Goal: Task Accomplishment & Management: Use online tool/utility

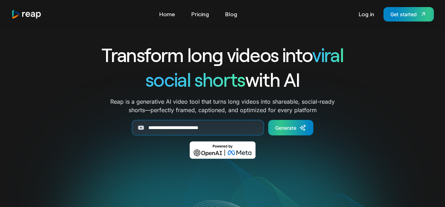
type input "**********"
click at [286, 129] on div "Generate" at bounding box center [285, 127] width 21 height 7
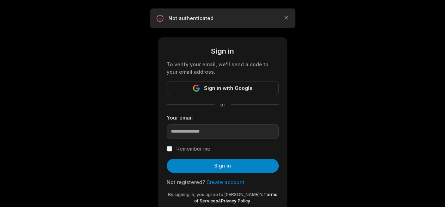
click at [220, 86] on span "Sign in with Google" at bounding box center [228, 88] width 49 height 8
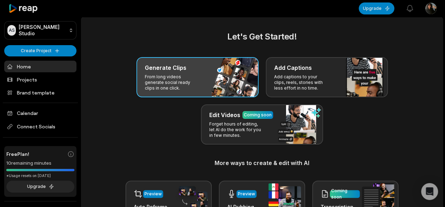
click at [207, 76] on div "Generate Clips From long videos generate social ready clips in one click." at bounding box center [197, 77] width 122 height 40
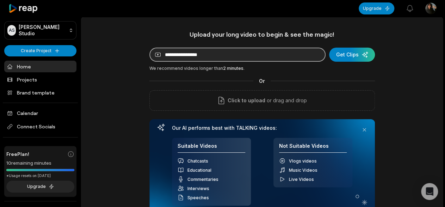
click at [229, 51] on input at bounding box center [237, 55] width 176 height 14
paste input "**********"
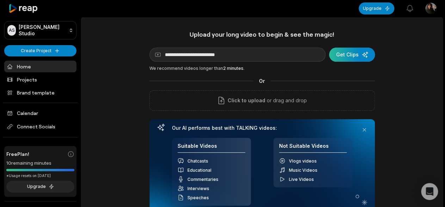
click at [360, 50] on div "submit" at bounding box center [352, 55] width 46 height 14
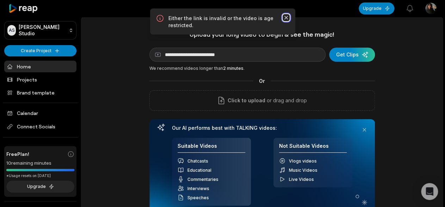
click at [286, 15] on icon "button" at bounding box center [286, 17] width 7 height 7
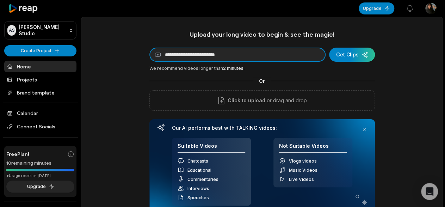
drag, startPoint x: 236, startPoint y: 53, endPoint x: 115, endPoint y: 54, distance: 120.9
click at [115, 54] on div "**********" at bounding box center [261, 150] width 361 height 240
paste input "**********"
type input "**********"
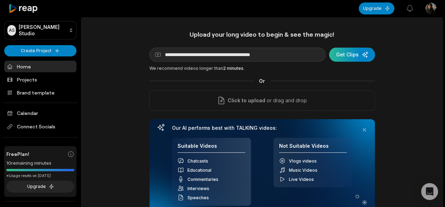
click at [355, 57] on div "submit" at bounding box center [352, 55] width 46 height 14
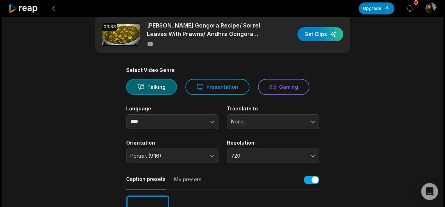
scroll to position [47, 0]
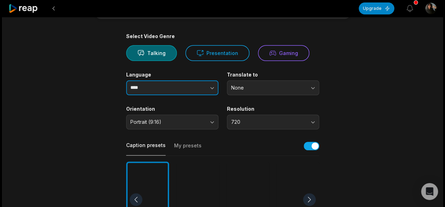
click at [190, 88] on button "button" at bounding box center [198, 87] width 40 height 15
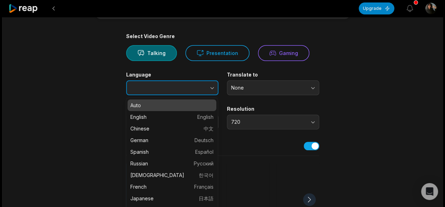
type input "****"
click at [190, 88] on button "button" at bounding box center [198, 87] width 40 height 15
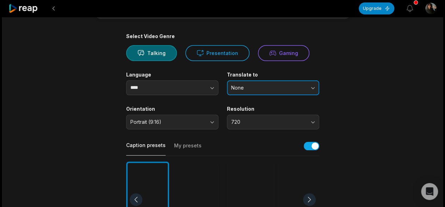
click at [273, 87] on span "None" at bounding box center [268, 88] width 74 height 6
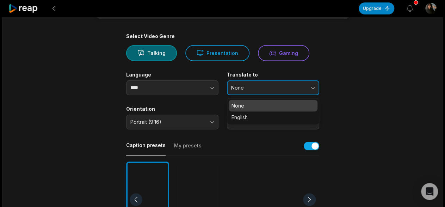
click at [273, 87] on span "None" at bounding box center [268, 88] width 74 height 6
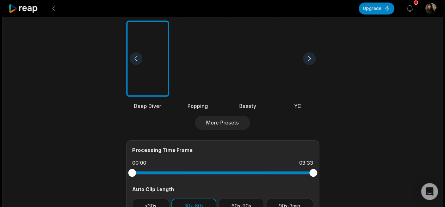
scroll to position [141, 0]
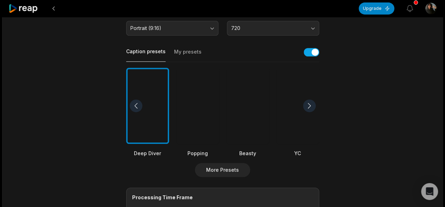
click at [200, 112] on div at bounding box center [197, 106] width 43 height 76
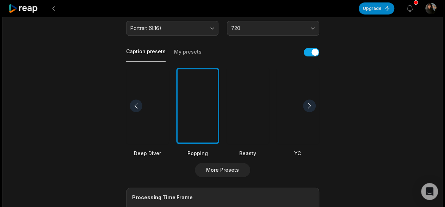
click at [148, 104] on div at bounding box center [147, 106] width 43 height 76
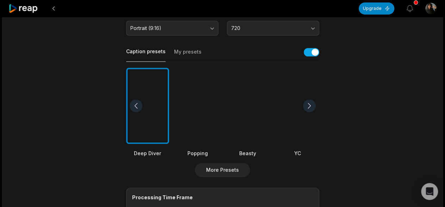
click at [211, 113] on div at bounding box center [197, 106] width 43 height 76
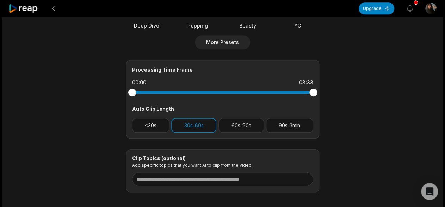
scroll to position [163, 0]
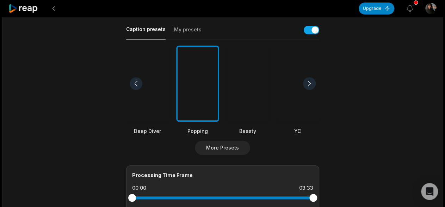
click at [309, 84] on div at bounding box center [309, 83] width 13 height 13
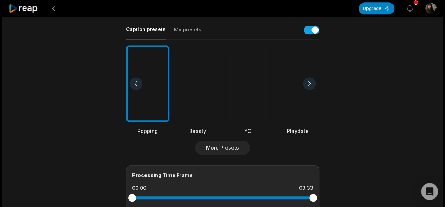
click at [309, 84] on div at bounding box center [309, 83] width 13 height 13
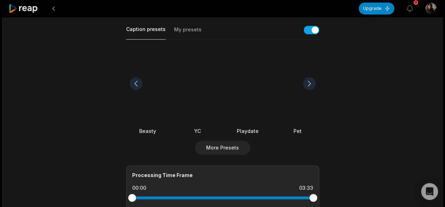
click at [309, 84] on div at bounding box center [309, 83] width 13 height 13
click at [307, 82] on div at bounding box center [309, 83] width 13 height 13
click at [136, 83] on div at bounding box center [136, 83] width 13 height 13
click at [191, 84] on div at bounding box center [197, 83] width 43 height 76
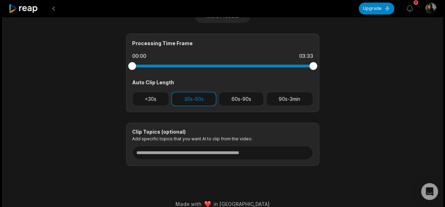
scroll to position [304, 0]
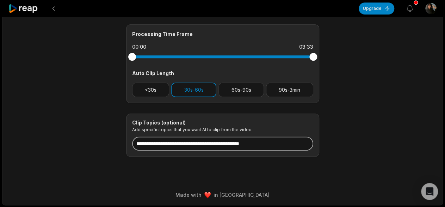
click at [170, 141] on input at bounding box center [222, 143] width 181 height 14
paste input "**********"
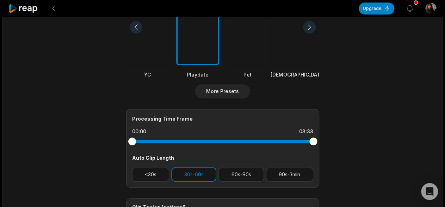
scroll to position [0, 0]
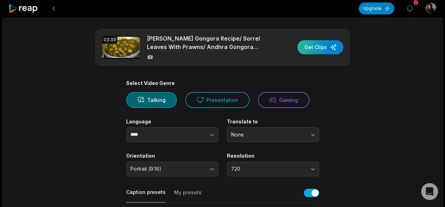
type input "**********"
click at [315, 46] on div "button" at bounding box center [320, 47] width 46 height 14
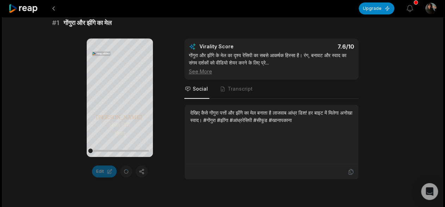
scroll to position [141, 0]
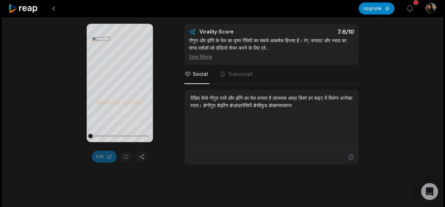
click at [196, 56] on div "See More" at bounding box center [271, 56] width 165 height 7
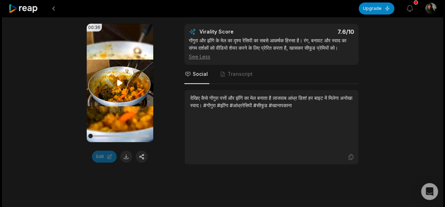
click at [128, 79] on video "Your browser does not support mp4 format." at bounding box center [120, 83] width 67 height 118
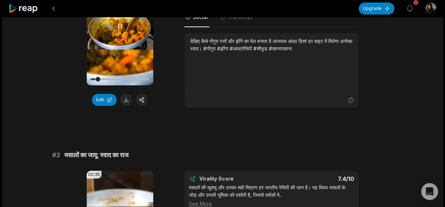
scroll to position [84, 0]
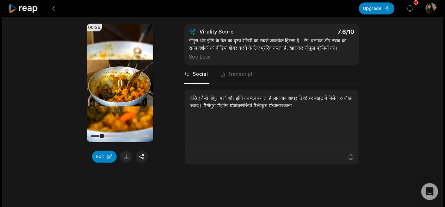
click at [121, 82] on icon at bounding box center [120, 83] width 8 height 8
drag, startPoint x: 102, startPoint y: 136, endPoint x: 82, endPoint y: 136, distance: 19.8
click at [82, 136] on div "00:36 Your browser does not support mp4 format. Edit Virality Score 7.6 /10 गों…" at bounding box center [222, 94] width 341 height 141
click at [125, 82] on video "Your browser does not support mp4 format." at bounding box center [120, 83] width 67 height 118
click at [98, 155] on button "Edit" at bounding box center [104, 157] width 25 height 12
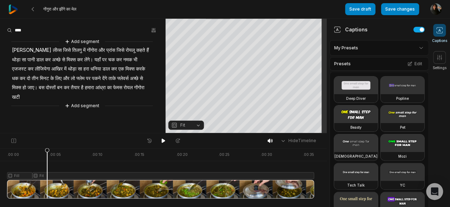
click at [47, 185] on div at bounding box center [160, 173] width 307 height 50
drag, startPoint x: 44, startPoint y: 151, endPoint x: 4, endPoint y: 151, distance: 40.2
click at [4, 151] on div ". 00:00 . 00:05 . 00:10 . 00:15 . 00:20 . 00:25 . 00:30 . 00:35 Fill Fit" at bounding box center [163, 177] width 327 height 59
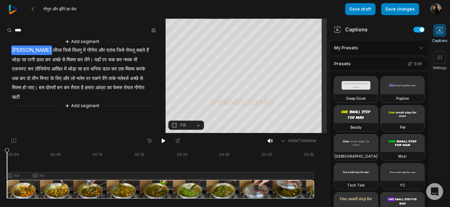
click at [177, 125] on icon "button" at bounding box center [174, 125] width 6 height 6
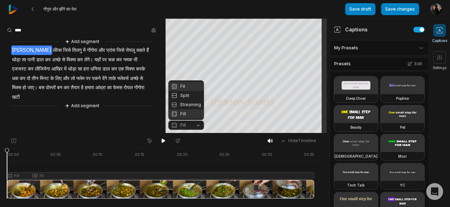
click at [184, 84] on div "Fit" at bounding box center [186, 86] width 36 height 9
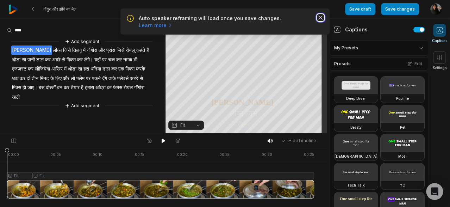
click at [322, 18] on icon "button" at bounding box center [320, 17] width 7 height 7
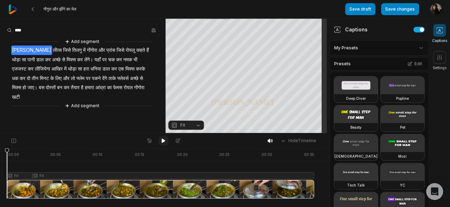
click at [165, 142] on icon at bounding box center [164, 141] width 6 height 6
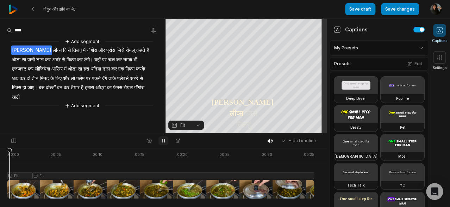
click at [165, 142] on icon at bounding box center [164, 141] width 6 height 6
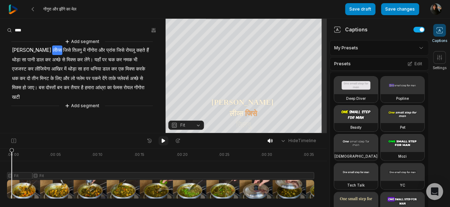
click at [165, 142] on icon at bounding box center [164, 141] width 6 height 6
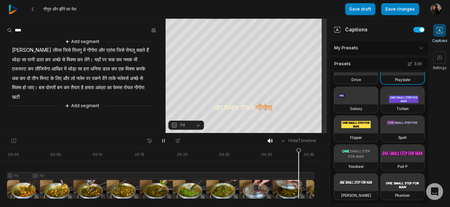
scroll to position [423, 0]
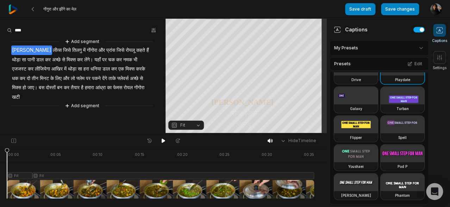
click at [356, 145] on video at bounding box center [357, 154] width 44 height 18
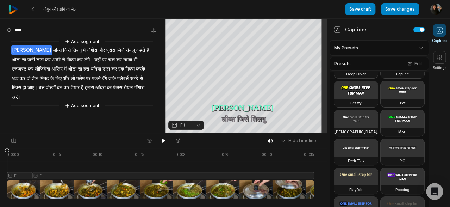
scroll to position [0, 0]
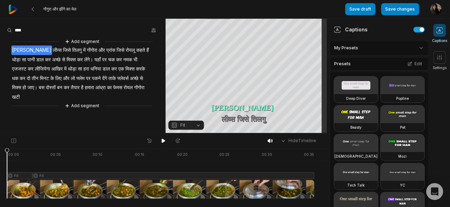
click at [381, 94] on video at bounding box center [403, 85] width 44 height 18
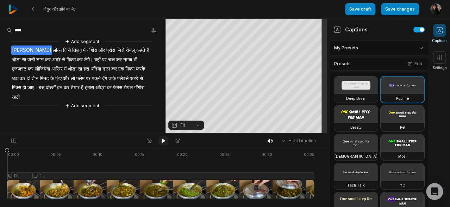
click at [159, 139] on button at bounding box center [164, 140] width 10 height 9
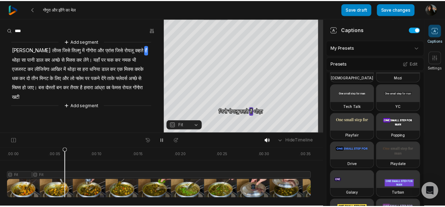
scroll to position [94, 0]
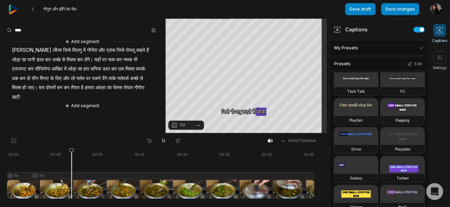
click at [359, 58] on video at bounding box center [357, 50] width 44 height 18
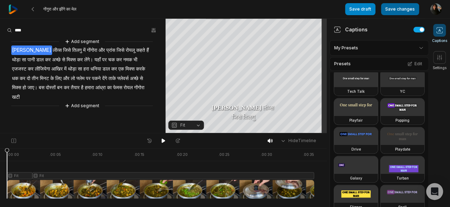
click at [405, 10] on button "Save changes" at bounding box center [400, 9] width 38 height 12
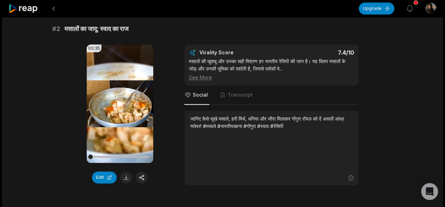
scroll to position [282, 0]
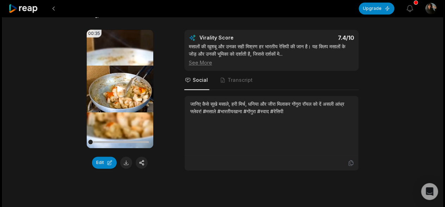
click at [113, 89] on video "Your browser does not support mp4 format." at bounding box center [120, 89] width 67 height 118
click at [103, 162] on button "Edit" at bounding box center [104, 163] width 25 height 12
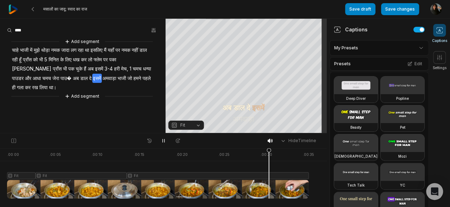
click at [60, 78] on span "पाउ�" at bounding box center [66, 79] width 12 height 10
click at [63, 75] on div "Add segment चाहे भाजी में मुझे थोड़ा नमक जादा लग रहा था इसलिए मैं यहाँ पर नमक न…" at bounding box center [83, 69] width 166 height 62
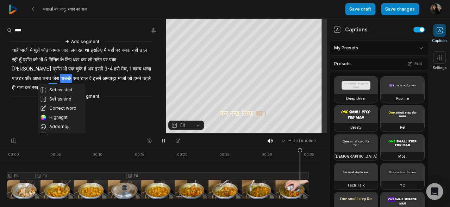
click at [318, 7] on div "मसालों का जादू: स्वाद का राज" at bounding box center [176, 9] width 337 height 18
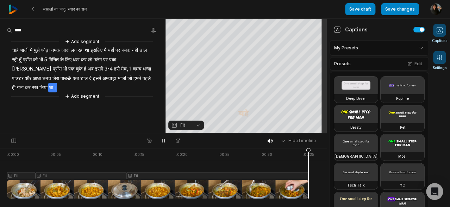
click at [436, 60] on span at bounding box center [440, 57] width 13 height 13
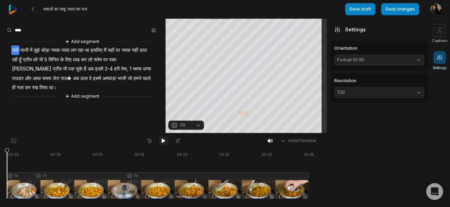
click at [159, 140] on button at bounding box center [164, 140] width 10 height 9
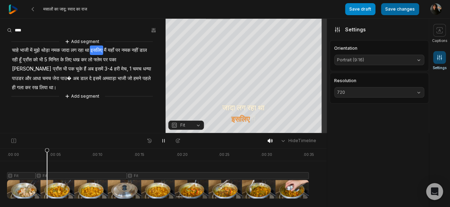
click at [403, 14] on button "Save changes" at bounding box center [400, 9] width 38 height 12
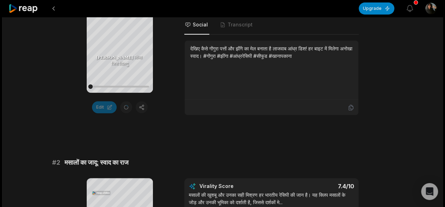
scroll to position [141, 0]
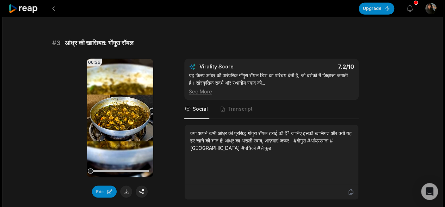
scroll to position [470, 0]
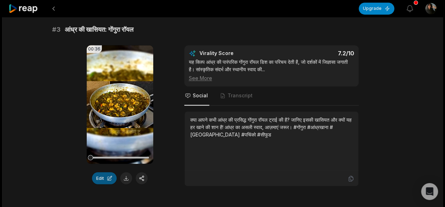
click at [105, 179] on button "Edit" at bounding box center [104, 178] width 25 height 12
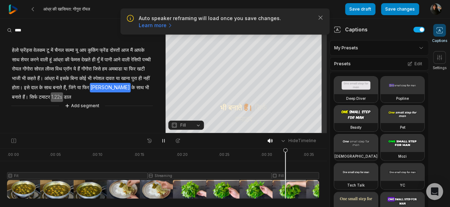
click at [164, 140] on icon at bounding box center [164, 141] width 6 height 6
click at [301, 174] on div at bounding box center [163, 173] width 312 height 50
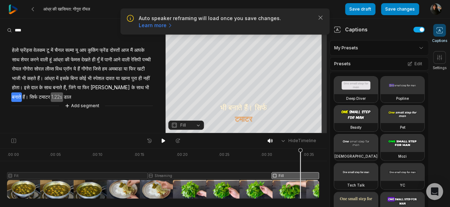
click at [187, 122] on span "Fill" at bounding box center [180, 125] width 19 height 6
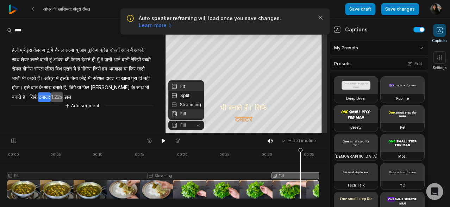
click at [185, 87] on div "Fit" at bounding box center [186, 86] width 36 height 9
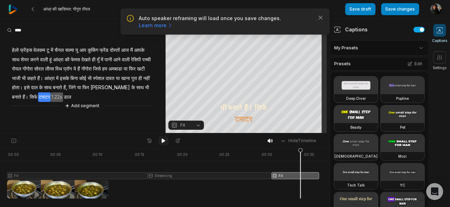
click at [166, 141] on icon at bounding box center [164, 141] width 6 height 6
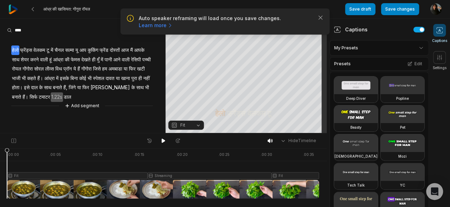
click at [165, 138] on icon at bounding box center [164, 141] width 6 height 6
click at [166, 139] on icon at bounding box center [164, 141] width 6 height 6
drag, startPoint x: 150, startPoint y: 151, endPoint x: 106, endPoint y: 149, distance: 43.7
click at [112, 149] on icon at bounding box center [114, 175] width 4 height 54
click at [166, 140] on button at bounding box center [164, 140] width 10 height 9
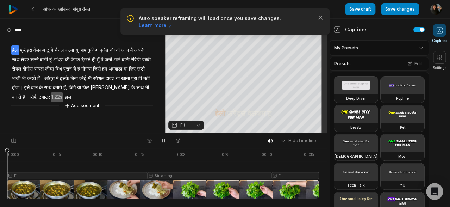
drag, startPoint x: 125, startPoint y: 151, endPoint x: 0, endPoint y: 153, distance: 124.8
click at [0, 153] on div ". 00:00 . 00:05 . 00:10 . 00:15 . 00:20 . 00:25 . 00:30 . 00:35 Fit Streaming F…" at bounding box center [163, 177] width 327 height 59
click at [164, 140] on icon at bounding box center [164, 141] width 6 height 6
click at [31, 186] on div at bounding box center [163, 173] width 312 height 50
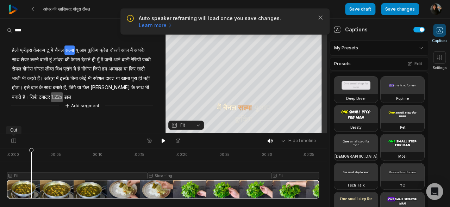
click at [14, 135] on div at bounding box center [14, 135] width 4 height 2
click at [13, 140] on icon at bounding box center [14, 141] width 6 height 6
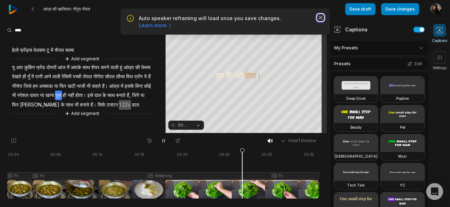
click at [320, 18] on icon "button" at bounding box center [321, 18] width 4 height 4
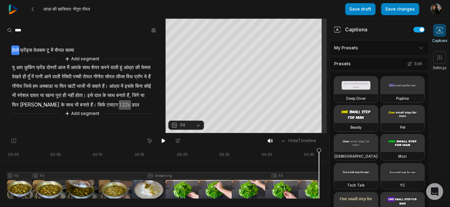
drag, startPoint x: 5, startPoint y: 151, endPoint x: 324, endPoint y: 153, distance: 319.4
click at [324, 153] on div ". 00:00 . 00:05 . 00:10 . 00:15 . 00:20 . 00:25 . 00:30 . 00:35 Fit Fit Streami…" at bounding box center [163, 177] width 327 height 59
drag, startPoint x: 320, startPoint y: 151, endPoint x: 308, endPoint y: 160, distance: 15.4
click at [308, 160] on icon at bounding box center [307, 173] width 5 height 51
click at [159, 143] on button at bounding box center [164, 140] width 10 height 9
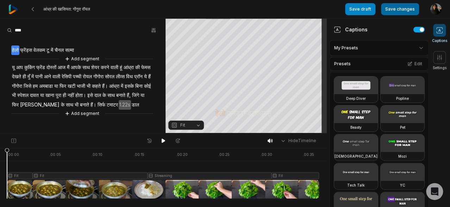
click at [390, 11] on button "Save changes" at bounding box center [400, 9] width 38 height 12
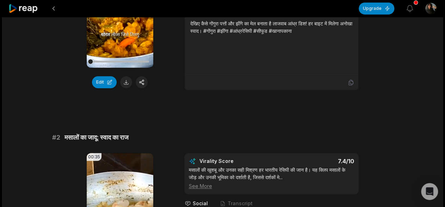
scroll to position [125, 0]
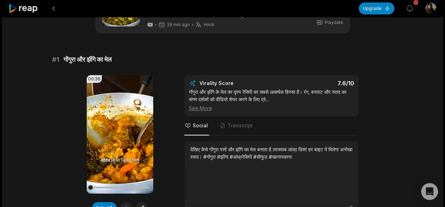
scroll to position [94, 0]
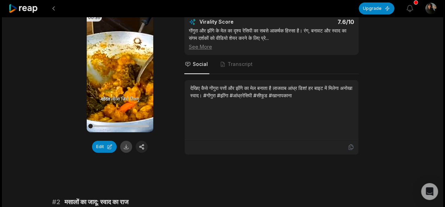
click at [127, 147] on button at bounding box center [126, 147] width 12 height 12
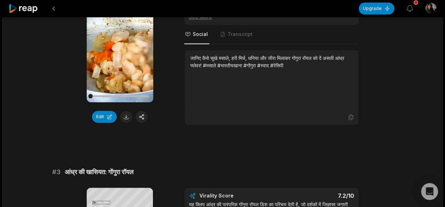
scroll to position [329, 0]
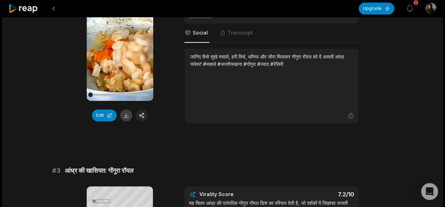
click at [128, 116] on button at bounding box center [126, 115] width 12 height 12
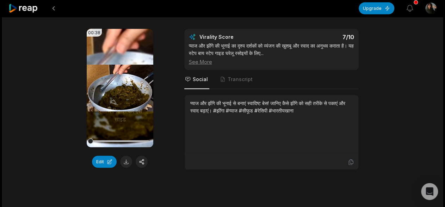
scroll to position [705, 0]
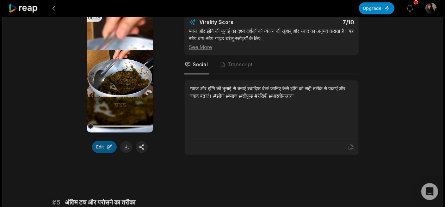
click at [100, 149] on button "Edit" at bounding box center [104, 147] width 25 height 12
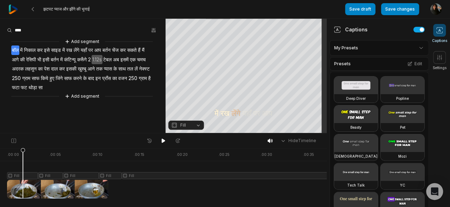
click at [23, 174] on div at bounding box center [171, 173] width 328 height 50
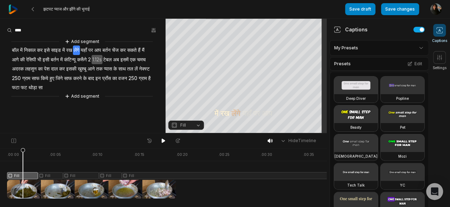
click at [182, 122] on span "Fill" at bounding box center [183, 125] width 6 height 6
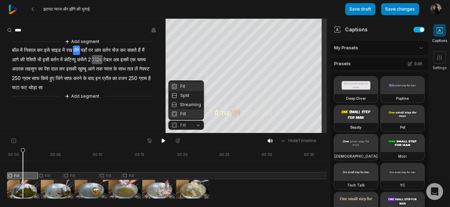
click at [178, 84] on div "Fit" at bounding box center [186, 86] width 36 height 9
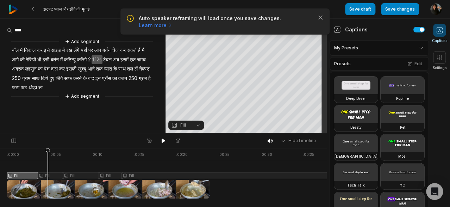
click at [48, 175] on div at bounding box center [171, 173] width 328 height 50
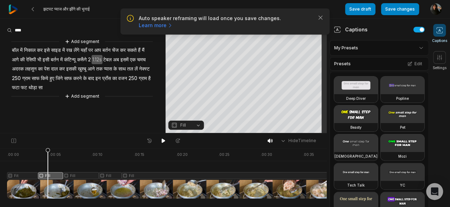
click at [180, 125] on span "Fill" at bounding box center [180, 125] width 19 height 6
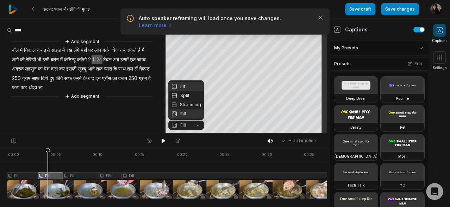
click at [184, 87] on div "Fit" at bounding box center [186, 86] width 36 height 9
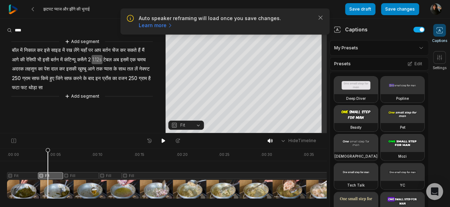
click at [80, 174] on div at bounding box center [171, 173] width 328 height 50
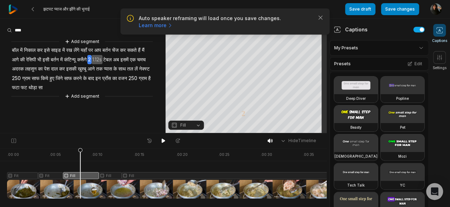
click at [181, 127] on span "Fill" at bounding box center [183, 125] width 6 height 6
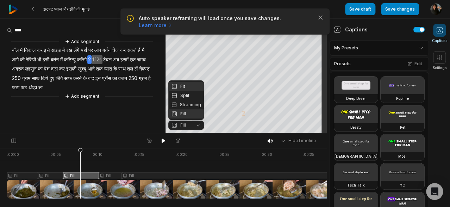
click at [184, 87] on div "Fit" at bounding box center [186, 86] width 36 height 9
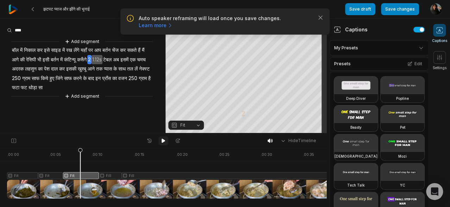
click at [162, 140] on icon at bounding box center [164, 141] width 4 height 4
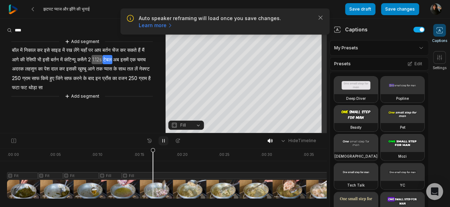
click at [162, 140] on icon at bounding box center [164, 141] width 6 height 6
click at [321, 17] on icon "button" at bounding box center [320, 17] width 7 height 7
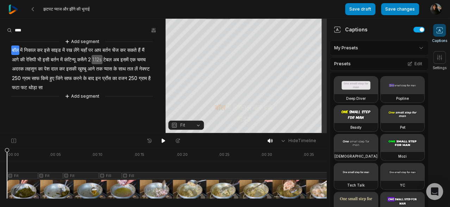
drag, startPoint x: 154, startPoint y: 149, endPoint x: 0, endPoint y: 124, distance: 155.7
click at [0, 124] on div "झटपट प्याज और झींगे की भूनाई Save draft Save changes Open user menu Captions Se…" at bounding box center [225, 66] width 450 height 133
click at [161, 137] on button at bounding box center [164, 140] width 10 height 9
click at [123, 187] on div at bounding box center [171, 173] width 328 height 50
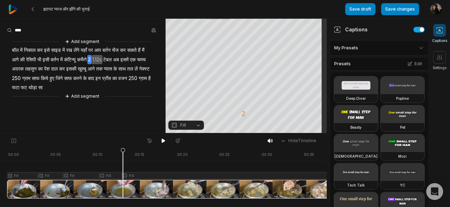
click at [111, 176] on div at bounding box center [171, 173] width 328 height 50
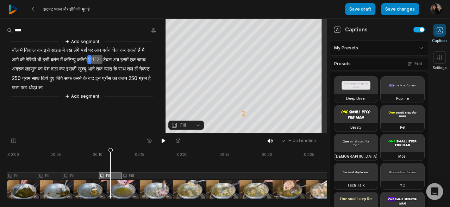
click at [186, 128] on span "Fill" at bounding box center [180, 125] width 19 height 6
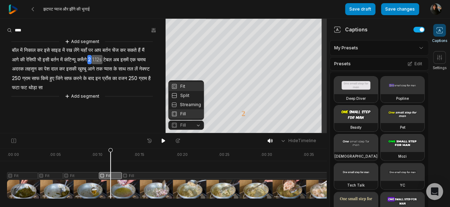
click at [186, 88] on div "Fit" at bounding box center [186, 86] width 36 height 9
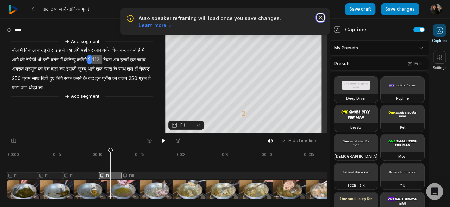
click at [320, 18] on icon "button" at bounding box center [321, 18] width 4 height 4
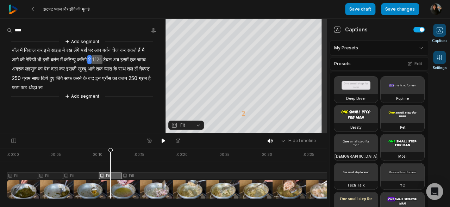
click at [442, 60] on icon at bounding box center [439, 57] width 7 height 7
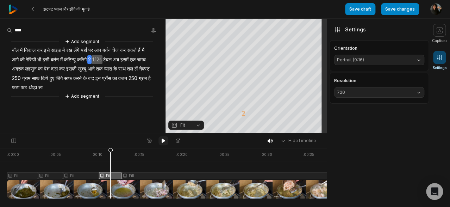
click at [163, 139] on icon at bounding box center [164, 141] width 4 height 4
click at [166, 140] on icon at bounding box center [164, 141] width 6 height 6
click at [146, 174] on div at bounding box center [171, 173] width 328 height 50
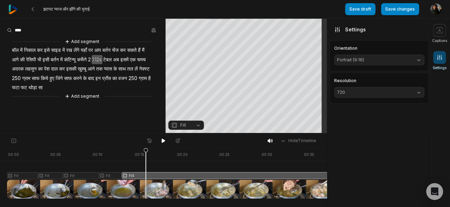
click at [180, 125] on span "Fill" at bounding box center [180, 125] width 19 height 6
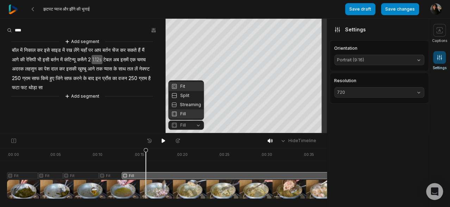
click at [183, 88] on div "Fit" at bounding box center [186, 86] width 36 height 9
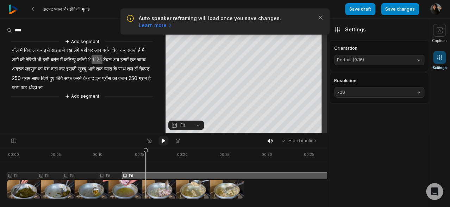
click at [162, 142] on icon at bounding box center [164, 141] width 6 height 6
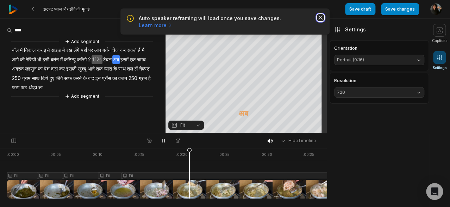
click at [319, 16] on icon "button" at bounding box center [320, 17] width 7 height 7
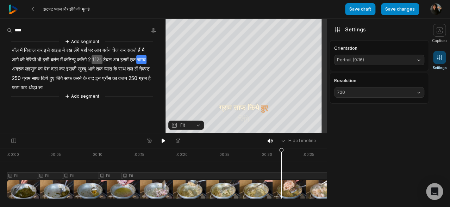
drag, startPoint x: 7, startPoint y: 149, endPoint x: 286, endPoint y: 171, distance: 279.3
click at [284, 171] on icon at bounding box center [282, 175] width 4 height 54
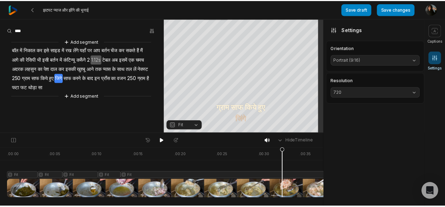
scroll to position [0, 8]
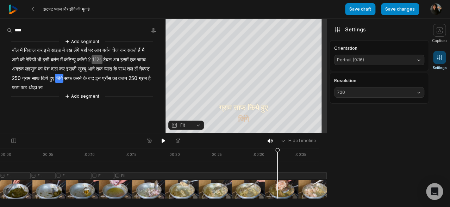
click at [309, 184] on div at bounding box center [163, 173] width 328 height 50
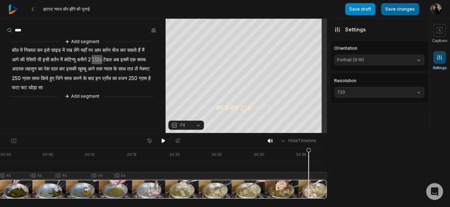
click at [394, 6] on button "Save changes" at bounding box center [400, 9] width 38 height 12
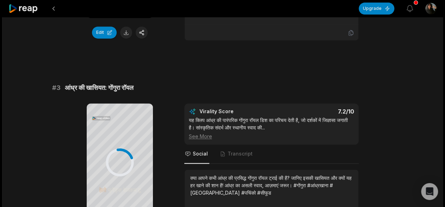
scroll to position [423, 0]
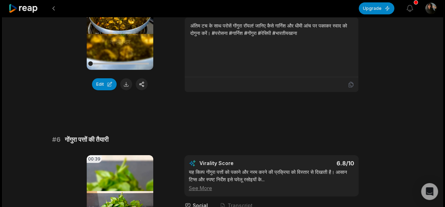
scroll to position [1112, 0]
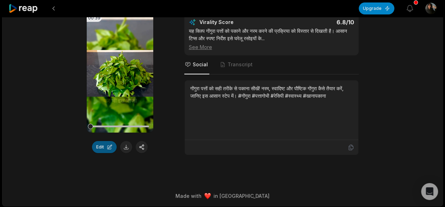
click at [106, 147] on button "Edit" at bounding box center [104, 147] width 25 height 12
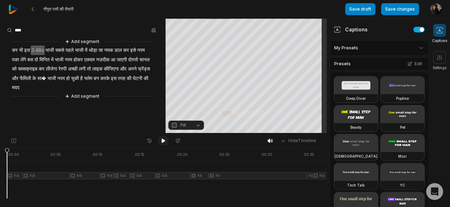
click at [161, 141] on icon at bounding box center [164, 141] width 6 height 6
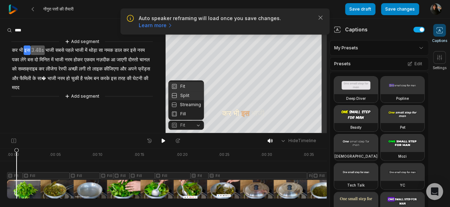
click at [179, 94] on div "Split" at bounding box center [186, 95] width 36 height 9
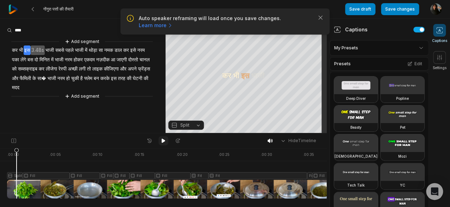
click at [165, 139] on icon at bounding box center [164, 141] width 6 height 6
click at [163, 140] on icon at bounding box center [164, 140] width 2 height 3
click at [181, 125] on span "Fill" at bounding box center [183, 125] width 6 height 6
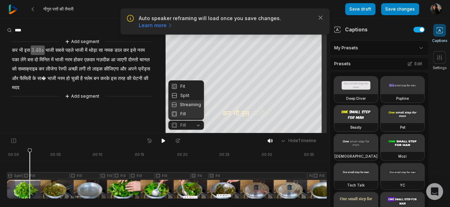
click at [184, 106] on div "Streaming" at bounding box center [186, 104] width 36 height 9
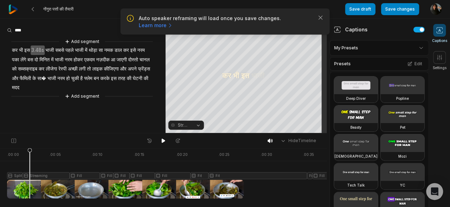
click at [59, 175] on div at bounding box center [173, 173] width 333 height 50
click at [180, 121] on button "Streaming" at bounding box center [186, 125] width 36 height 9
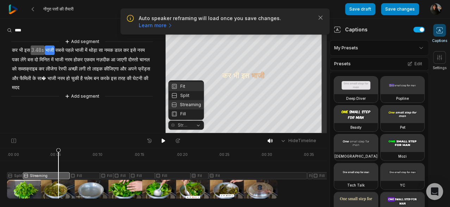
click at [186, 86] on div "Fit" at bounding box center [186, 86] width 36 height 9
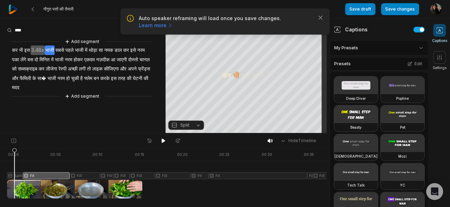
click at [14, 176] on div at bounding box center [173, 173] width 333 height 50
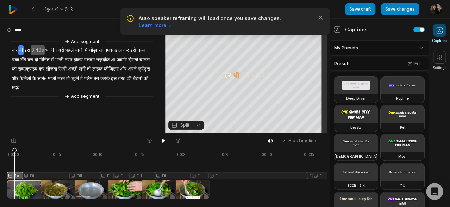
click at [185, 124] on span "Split" at bounding box center [184, 125] width 9 height 6
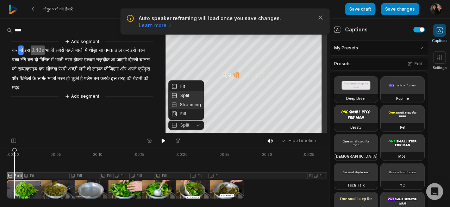
click at [183, 107] on div "Streaming" at bounding box center [186, 104] width 36 height 9
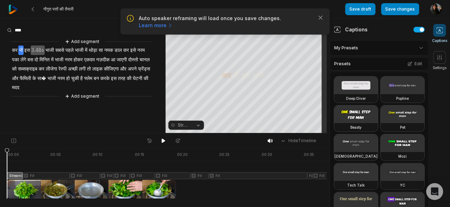
drag, startPoint x: 12, startPoint y: 150, endPoint x: 0, endPoint y: 150, distance: 11.6
click at [0, 150] on div ". 00:00 . 00:05 . 00:10 . 00:15 . 00:20 . 00:25 . 00:30 . 00:35 Streaming Fit F…" at bounding box center [163, 177] width 327 height 59
click at [161, 143] on icon at bounding box center [164, 141] width 6 height 6
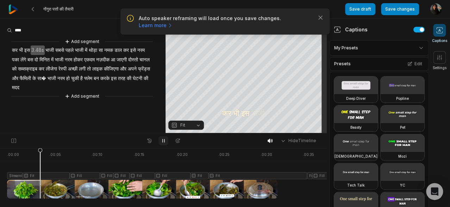
click at [161, 143] on icon at bounding box center [164, 141] width 6 height 6
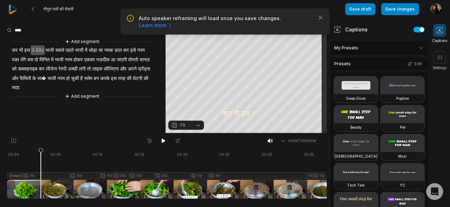
click at [14, 174] on div at bounding box center [173, 173] width 333 height 50
drag, startPoint x: 16, startPoint y: 154, endPoint x: 24, endPoint y: 156, distance: 8.8
click at [24, 156] on icon at bounding box center [24, 175] width 4 height 54
click at [13, 192] on div at bounding box center [173, 173] width 333 height 50
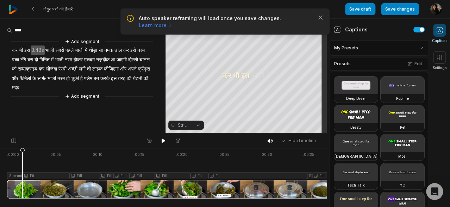
drag, startPoint x: 14, startPoint y: 153, endPoint x: 23, endPoint y: 152, distance: 8.2
click at [23, 152] on icon at bounding box center [22, 175] width 4 height 54
click at [12, 142] on icon at bounding box center [14, 141] width 6 height 6
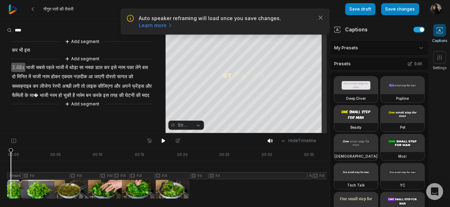
click at [11, 189] on div at bounding box center [173, 173] width 333 height 50
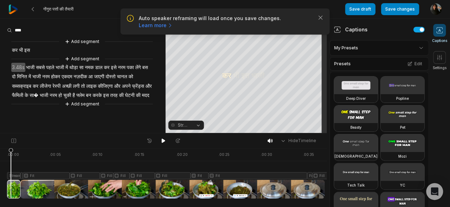
drag, startPoint x: 11, startPoint y: 189, endPoint x: 12, endPoint y: 193, distance: 4.0
click at [13, 196] on icon at bounding box center [11, 175] width 4 height 54
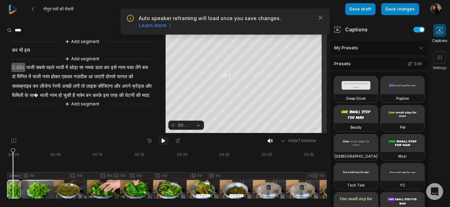
click at [162, 140] on icon at bounding box center [164, 141] width 4 height 4
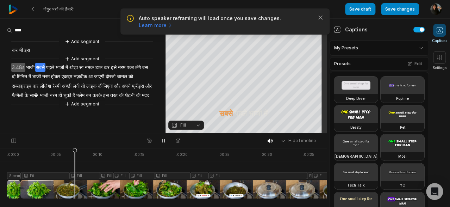
click at [84, 176] on div at bounding box center [173, 173] width 333 height 50
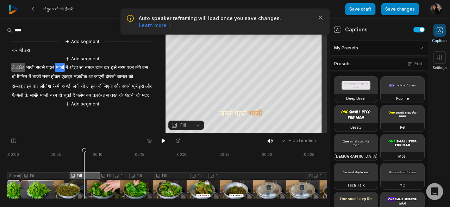
click at [182, 125] on span "Fill" at bounding box center [183, 125] width 6 height 6
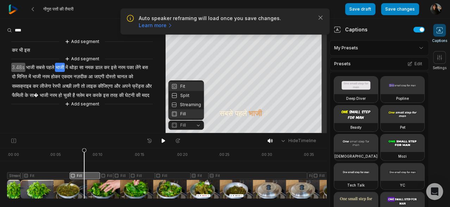
click at [184, 85] on div "Fit" at bounding box center [186, 86] width 36 height 9
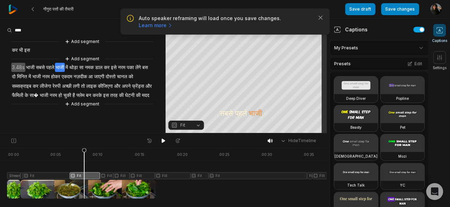
click at [107, 176] on div at bounding box center [173, 173] width 333 height 50
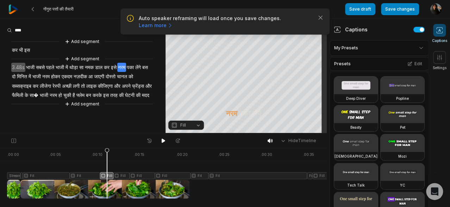
click at [180, 130] on div "Fill" at bounding box center [186, 126] width 36 height 10
click at [181, 128] on span "Fill" at bounding box center [183, 125] width 6 height 6
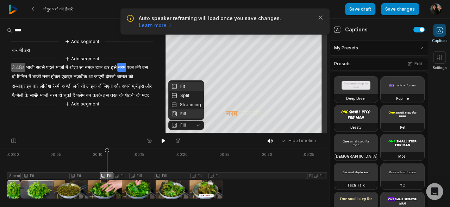
click at [185, 86] on div "Fit" at bounding box center [186, 86] width 36 height 9
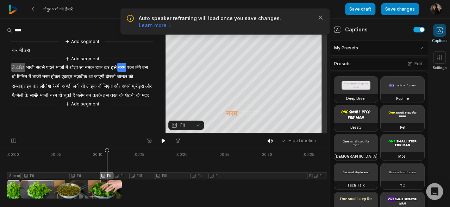
click at [121, 176] on div at bounding box center [173, 173] width 333 height 50
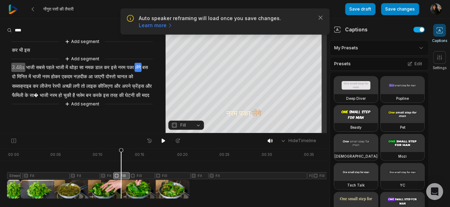
click at [179, 124] on span "Fill" at bounding box center [180, 125] width 19 height 6
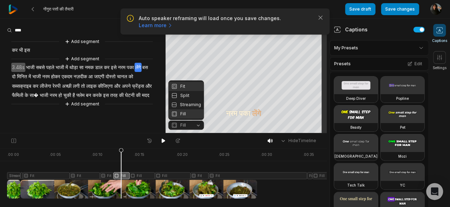
click at [188, 86] on div "Fit" at bounding box center [186, 86] width 36 height 9
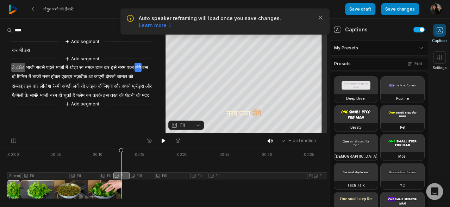
click at [142, 176] on div at bounding box center [173, 173] width 333 height 50
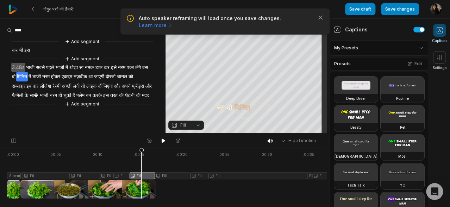
click at [182, 128] on span "Fill" at bounding box center [183, 125] width 6 height 6
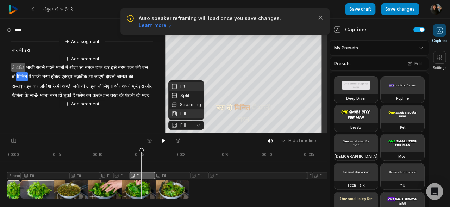
click at [183, 88] on div "Fit" at bounding box center [186, 86] width 36 height 9
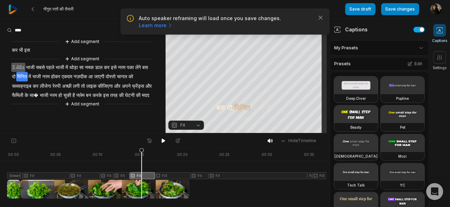
click at [169, 177] on div at bounding box center [173, 173] width 333 height 50
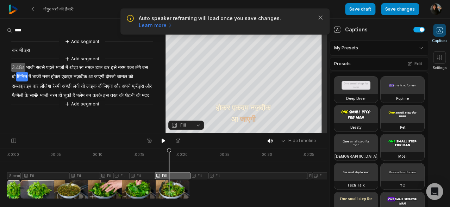
click at [181, 127] on span "Fill" at bounding box center [183, 125] width 6 height 6
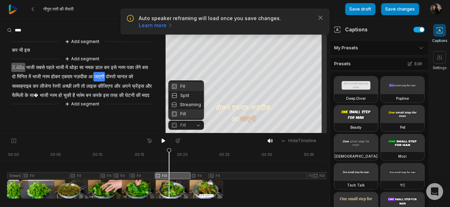
click at [186, 87] on div "Fit" at bounding box center [186, 86] width 36 height 9
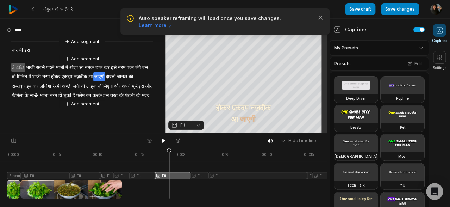
click at [201, 176] on div at bounding box center [173, 173] width 333 height 50
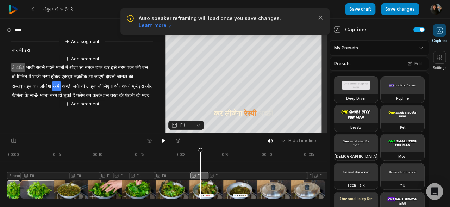
click at [232, 177] on div at bounding box center [173, 173] width 333 height 50
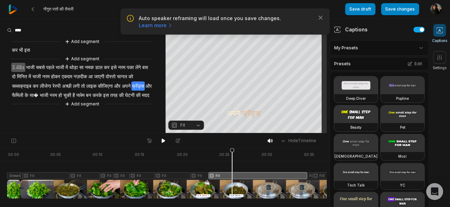
drag, startPoint x: 232, startPoint y: 152, endPoint x: 217, endPoint y: 152, distance: 14.8
click at [221, 152] on div at bounding box center [173, 173] width 333 height 50
drag, startPoint x: 221, startPoint y: 150, endPoint x: 35, endPoint y: 151, distance: 186.5
click at [74, 148] on div at bounding box center [173, 173] width 333 height 50
click at [239, 186] on div at bounding box center [173, 173] width 333 height 50
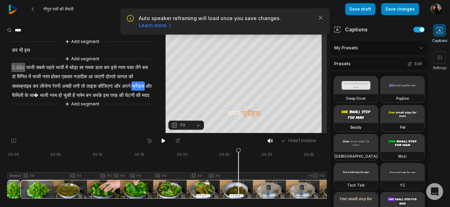
click at [197, 177] on div at bounding box center [173, 173] width 333 height 50
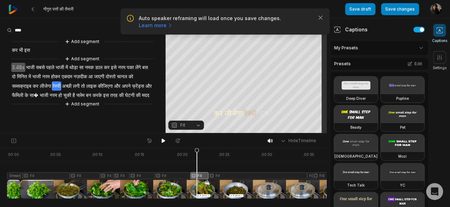
click at [183, 125] on span "Fit" at bounding box center [182, 125] width 5 height 6
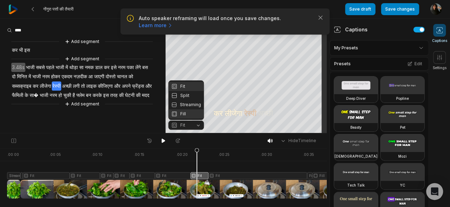
click at [188, 113] on div "Fill" at bounding box center [186, 113] width 36 height 9
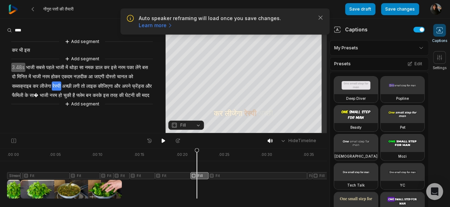
click at [229, 174] on div at bounding box center [173, 173] width 333 height 50
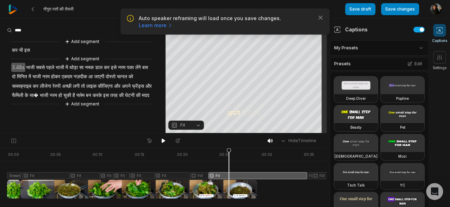
click at [190, 122] on span "Fit" at bounding box center [180, 125] width 19 height 6
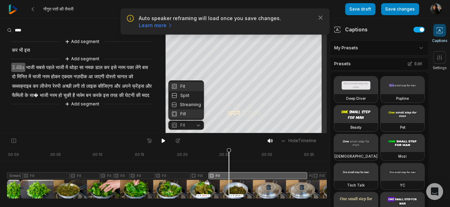
click at [187, 115] on div "Fill" at bounding box center [186, 113] width 36 height 9
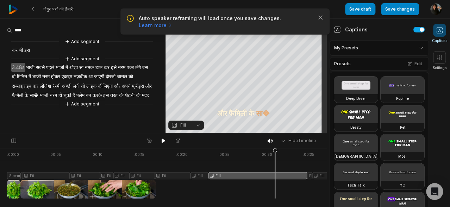
drag, startPoint x: 227, startPoint y: 148, endPoint x: 288, endPoint y: 152, distance: 61.1
click at [281, 152] on div at bounding box center [173, 173] width 333 height 50
drag, startPoint x: 281, startPoint y: 151, endPoint x: 272, endPoint y: 156, distance: 10.4
click at [274, 156] on icon at bounding box center [276, 175] width 4 height 54
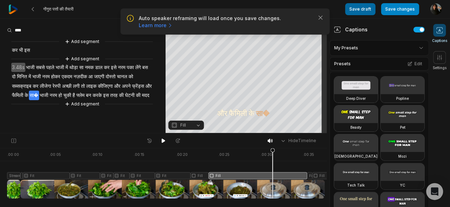
click at [365, 11] on button "Save draft" at bounding box center [360, 9] width 30 height 12
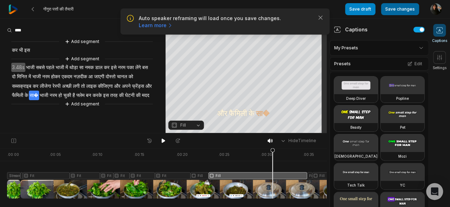
click at [403, 8] on button "Save changes" at bounding box center [400, 9] width 38 height 12
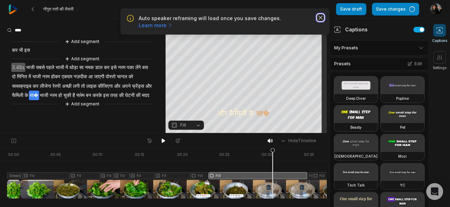
click at [322, 20] on icon "button" at bounding box center [320, 17] width 7 height 7
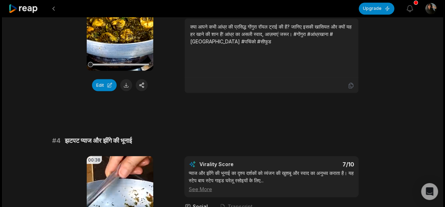
scroll to position [564, 0]
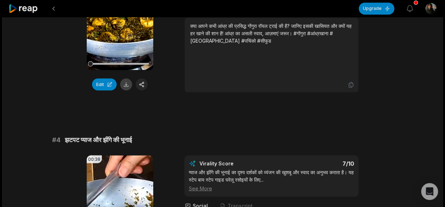
click at [128, 86] on button at bounding box center [126, 84] width 12 height 12
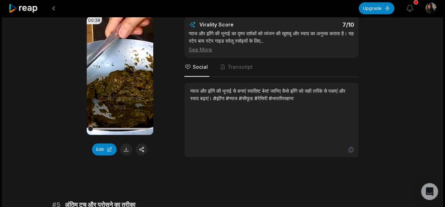
scroll to position [752, 0]
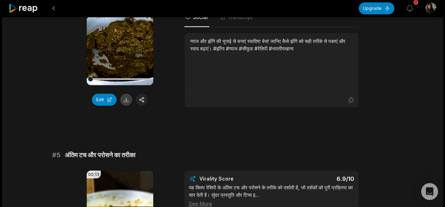
click at [130, 102] on button at bounding box center [126, 100] width 12 height 12
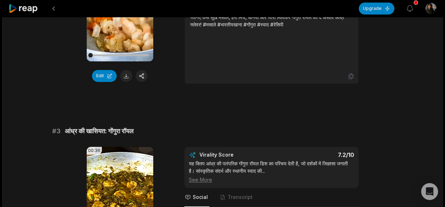
scroll to position [323, 0]
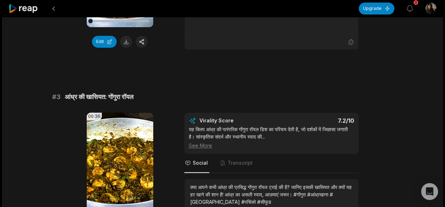
scroll to position [219, 0]
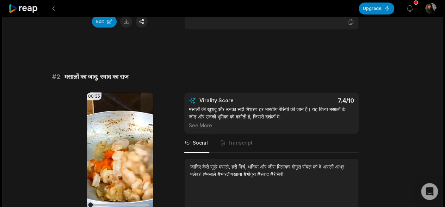
click at [60, 9] on div at bounding box center [183, 8] width 350 height 17
click at [56, 9] on button at bounding box center [53, 8] width 13 height 13
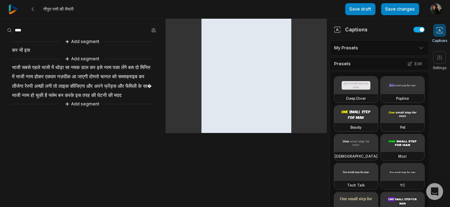
click at [16, 6] on img at bounding box center [13, 10] width 10 height 10
click at [11, 10] on img at bounding box center [13, 10] width 10 height 10
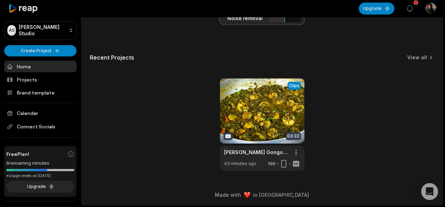
scroll to position [11, 0]
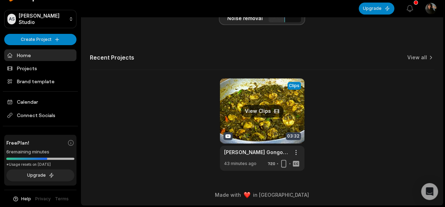
click at [245, 92] on link at bounding box center [262, 124] width 85 height 92
click at [266, 113] on link at bounding box center [262, 124] width 85 height 92
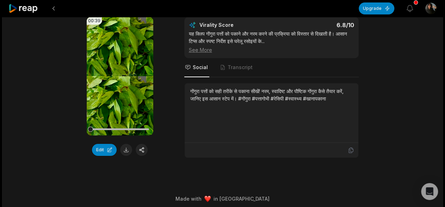
scroll to position [1112, 0]
